Goal: Information Seeking & Learning: Learn about a topic

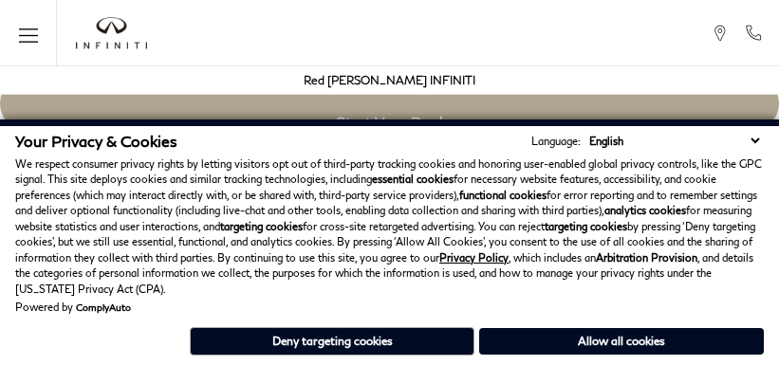
scroll to position [3313, 0]
